Goal: Task Accomplishment & Management: Manage account settings

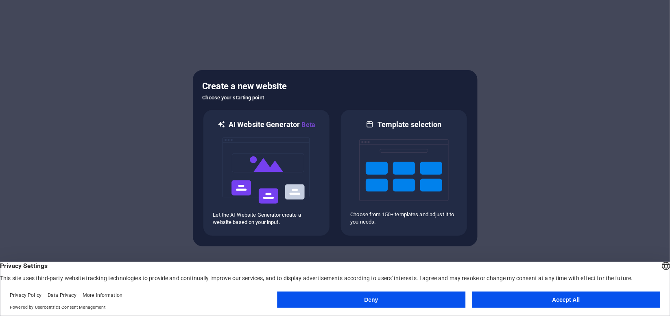
click at [557, 297] on button "Accept All" at bounding box center [566, 299] width 188 height 16
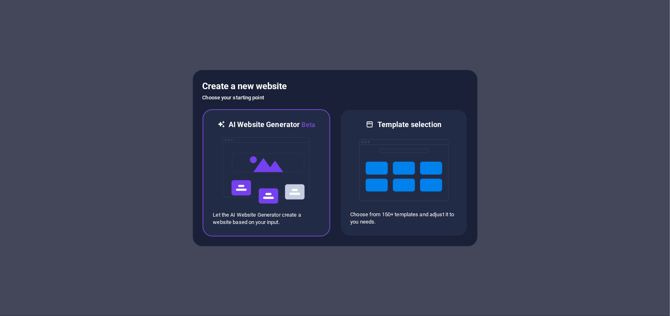
click at [273, 200] on img at bounding box center [266, 170] width 89 height 81
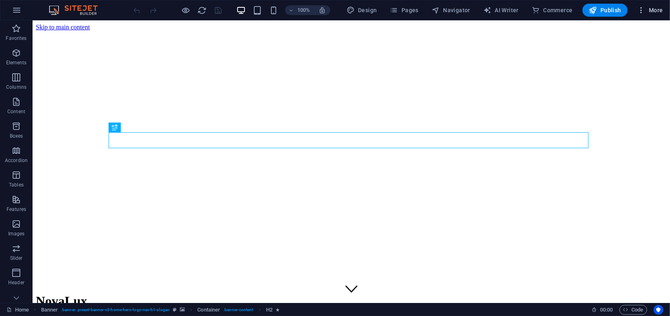
click at [647, 8] on span "More" at bounding box center [650, 10] width 26 height 8
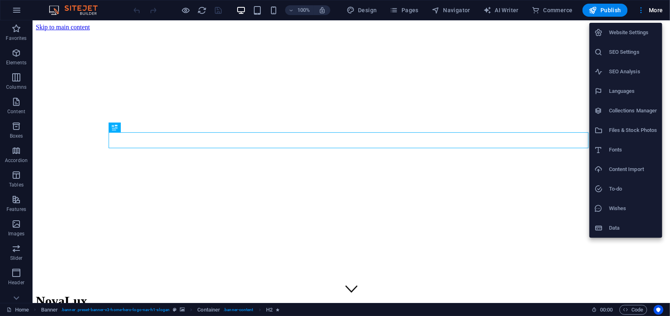
click at [638, 33] on h6 "Website Settings" at bounding box center [633, 33] width 48 height 10
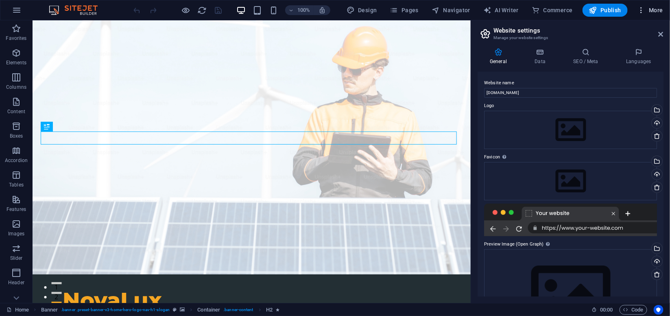
click at [638, 12] on icon "button" at bounding box center [641, 10] width 8 height 8
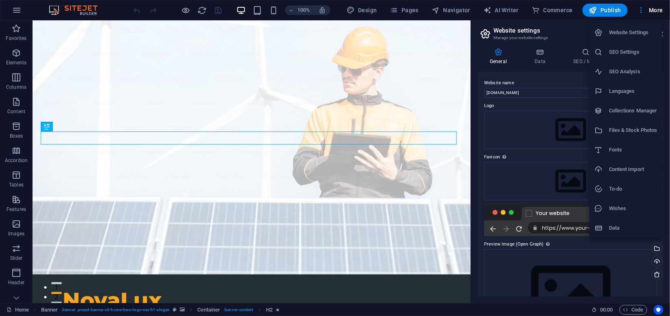
drag, startPoint x: 11, startPoint y: 14, endPoint x: 15, endPoint y: 15, distance: 4.5
click at [13, 14] on div at bounding box center [335, 158] width 670 height 316
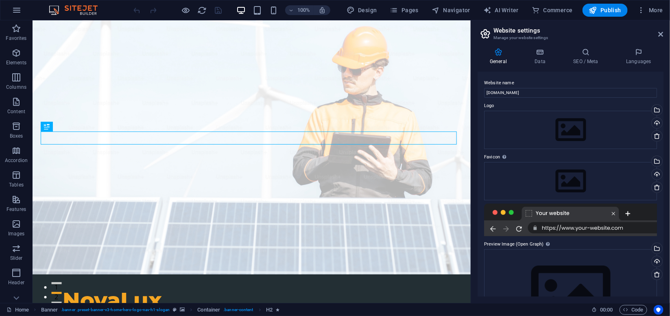
click at [15, 15] on div "Website Settings SEO Settings SEO Analysis Languages Collections Manager Files …" at bounding box center [335, 160] width 670 height 311
click at [15, 15] on icon "button" at bounding box center [17, 10] width 10 height 10
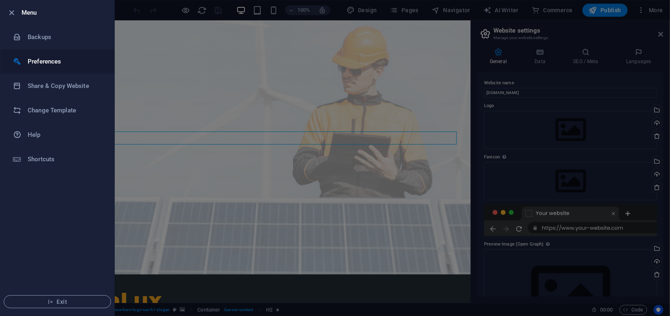
click at [56, 64] on h6 "Preferences" at bounding box center [65, 62] width 75 height 10
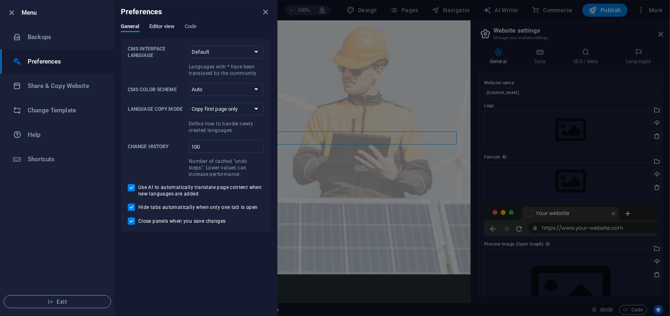
click at [170, 28] on span "Editor view" at bounding box center [162, 27] width 26 height 11
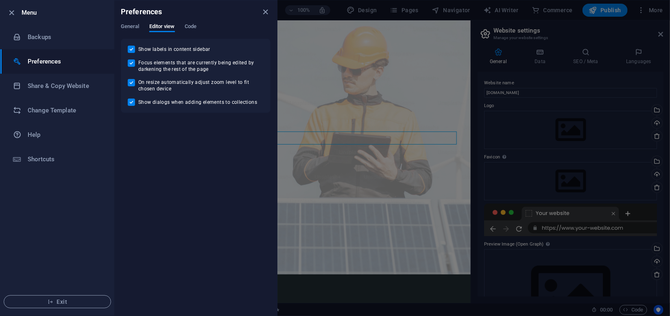
click at [182, 29] on div "General Editor view Code" at bounding box center [196, 30] width 150 height 15
click at [185, 30] on div "General Editor view Code" at bounding box center [196, 30] width 150 height 15
click at [185, 30] on span "Code" at bounding box center [191, 27] width 12 height 11
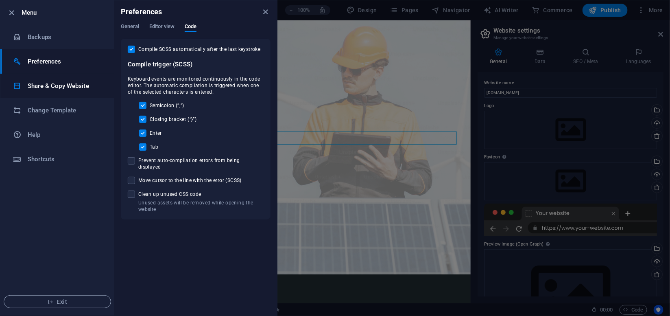
click at [73, 87] on h6 "Share & Copy Website" at bounding box center [65, 86] width 75 height 10
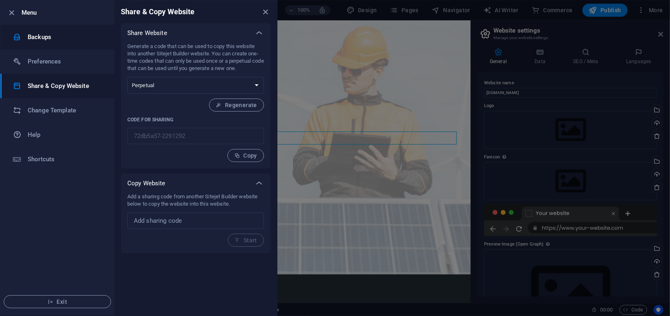
click at [58, 43] on li "Backups" at bounding box center [57, 37] width 114 height 24
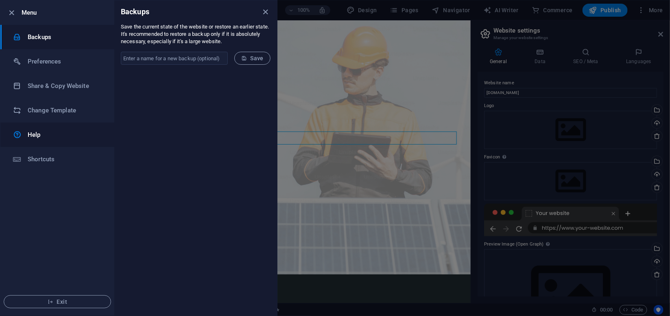
click at [54, 137] on h6 "Help" at bounding box center [65, 135] width 75 height 10
